Goal: Contribute content: Add original content to the website for others to see

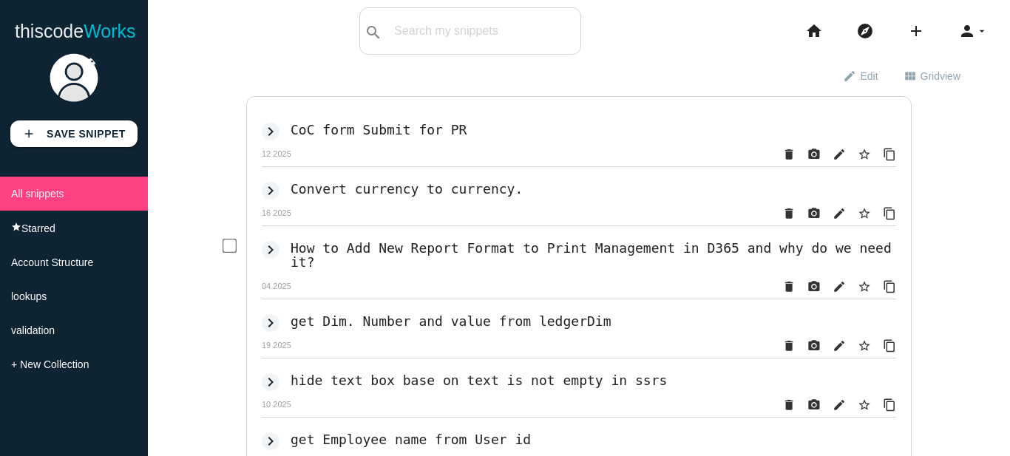
click at [463, 285] on div "keyboard_arrow_right How to Add New Report Format to Print Management in D365 a…" at bounding box center [560, 267] width 671 height 74
click at [113, 124] on link "add Save Snippet" at bounding box center [73, 133] width 127 height 27
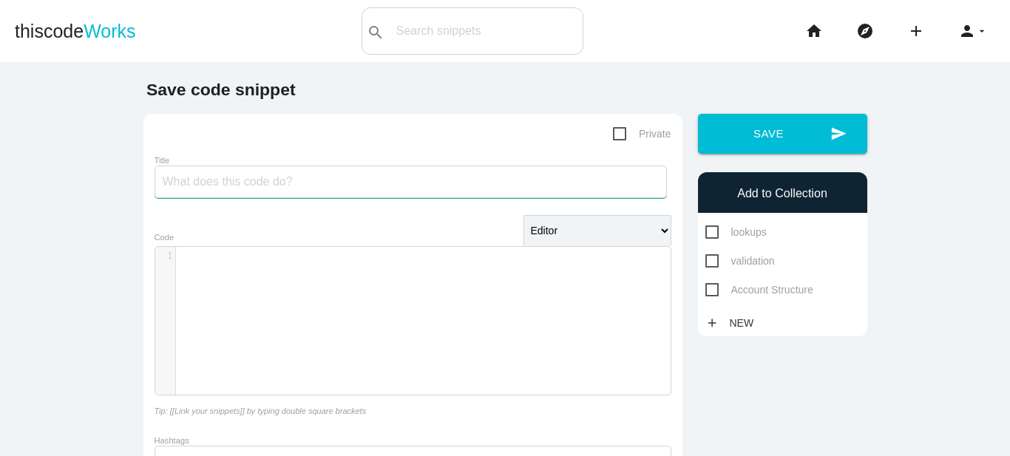
click at [285, 190] on input "Title" at bounding box center [410, 182] width 512 height 33
paste input "Changing value in Ledger Dimension combination"
type input "Changing value in Ledger Dimension combination"
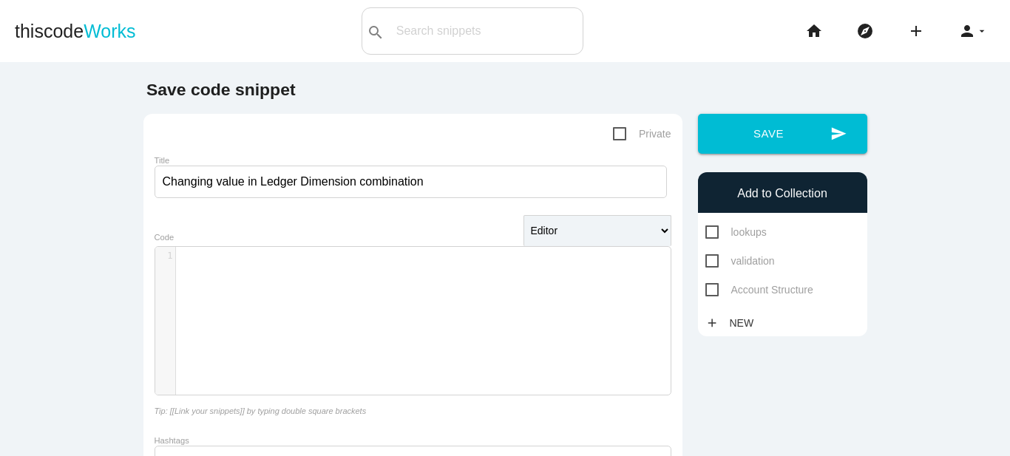
click at [307, 287] on div "​ x 1 ​" at bounding box center [423, 332] width 537 height 170
click at [213, 285] on div "​ x 1 ​" at bounding box center [423, 332] width 537 height 170
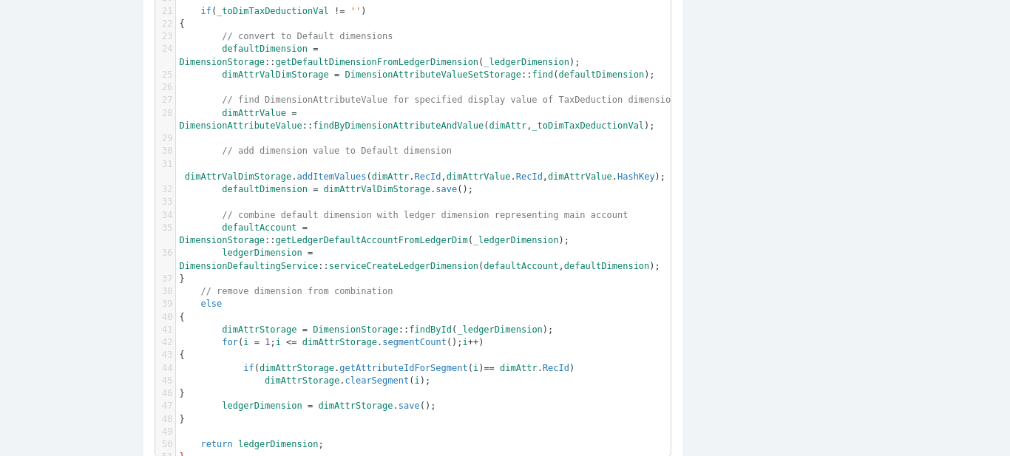
scroll to position [0, 0]
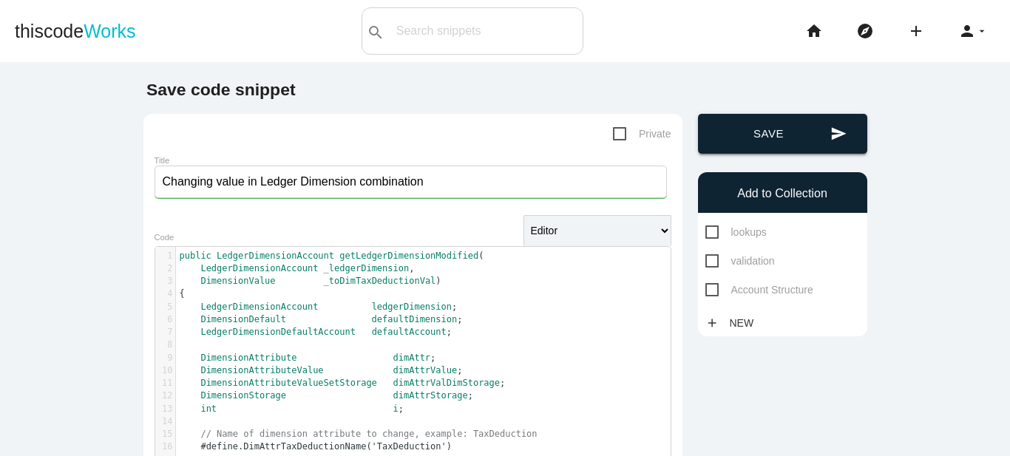
click at [748, 140] on button "send Save" at bounding box center [782, 134] width 169 height 40
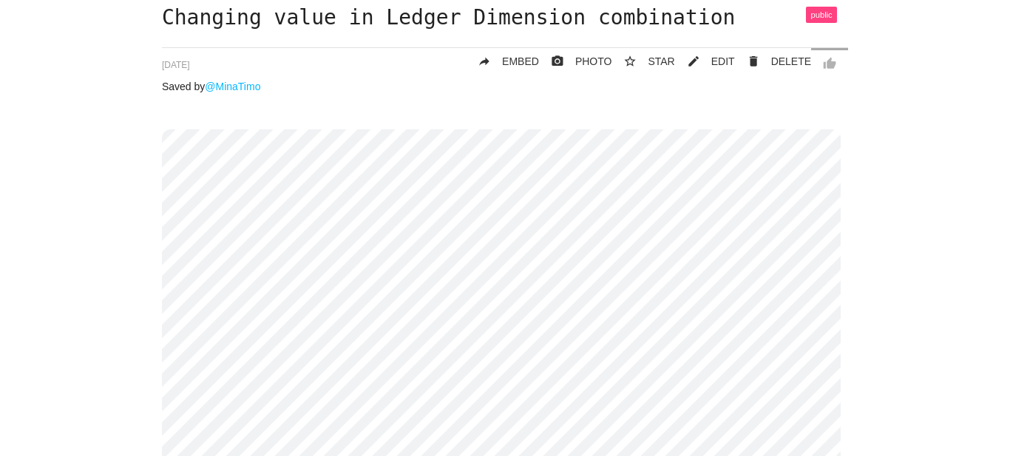
scroll to position [34, 0]
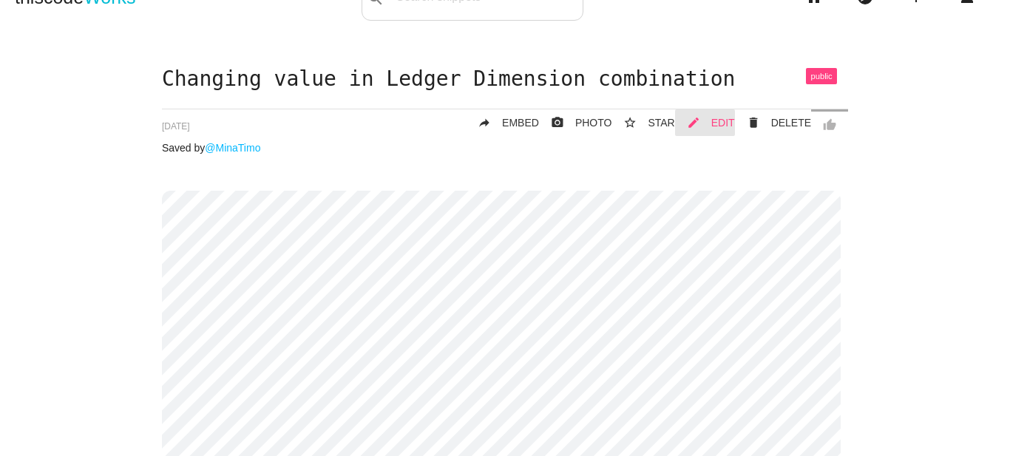
click at [710, 118] on link "mode_edit EDIT" at bounding box center [705, 122] width 60 height 27
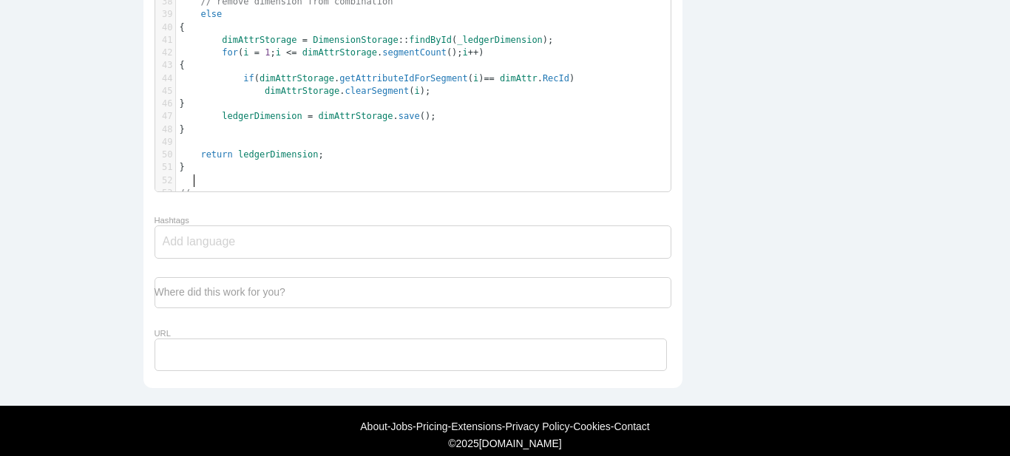
scroll to position [4, 8]
paste textarea
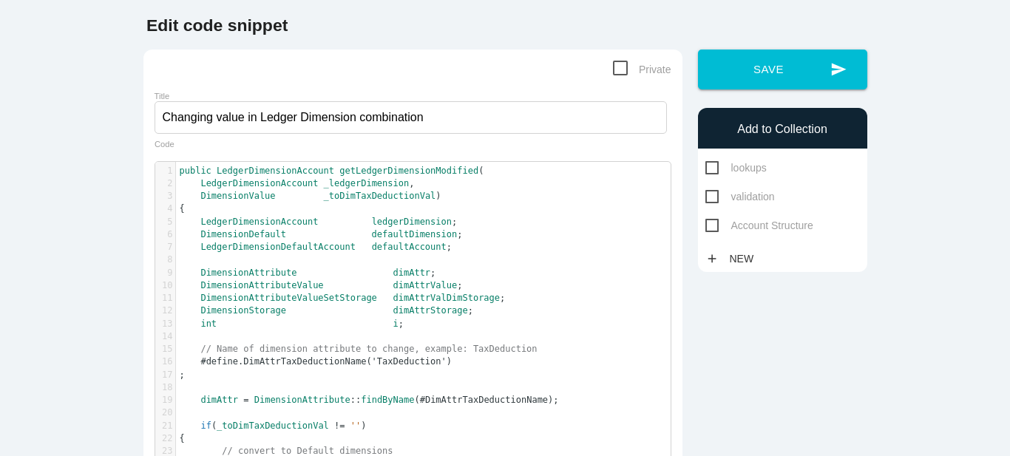
scroll to position [0, 0]
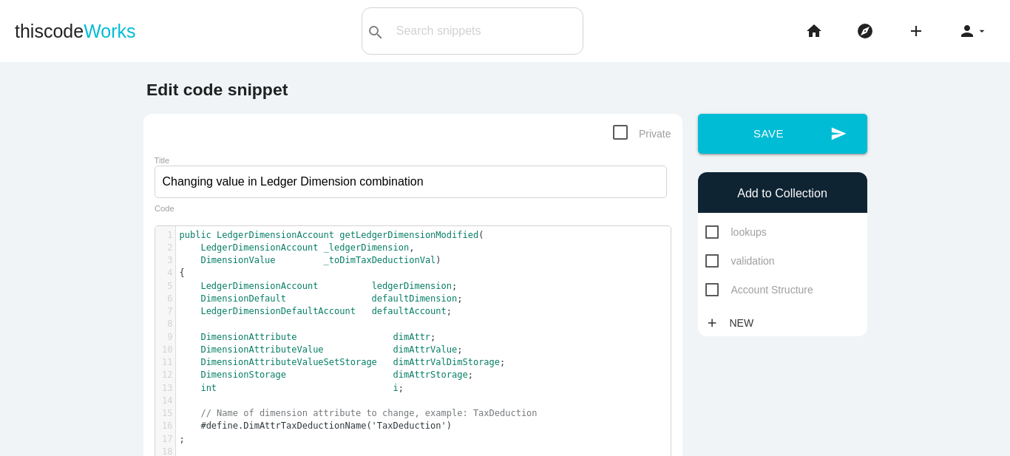
type textarea "//"
click at [750, 154] on div "send Save Add to Collection lookups validation Account Structure add New" at bounding box center [782, 225] width 185 height 223
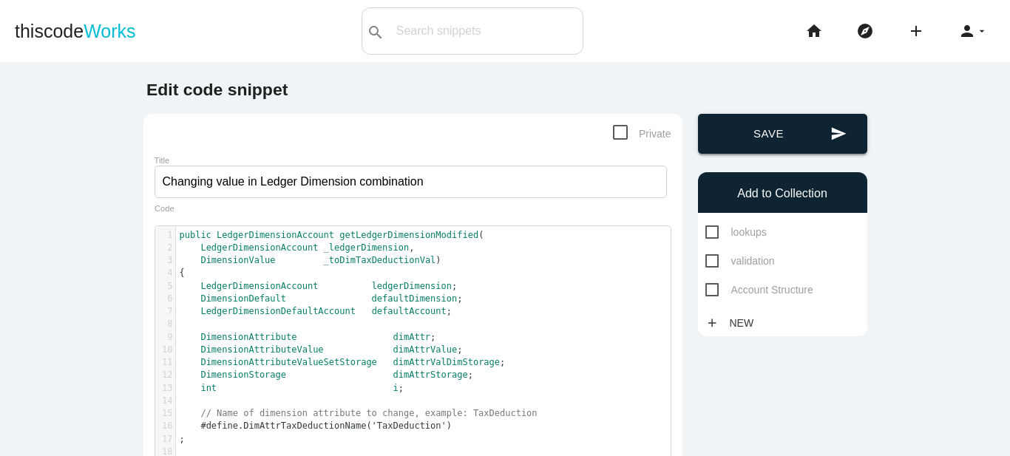
click at [764, 135] on button "send Save" at bounding box center [782, 134] width 169 height 40
